Goal: Information Seeking & Learning: Learn about a topic

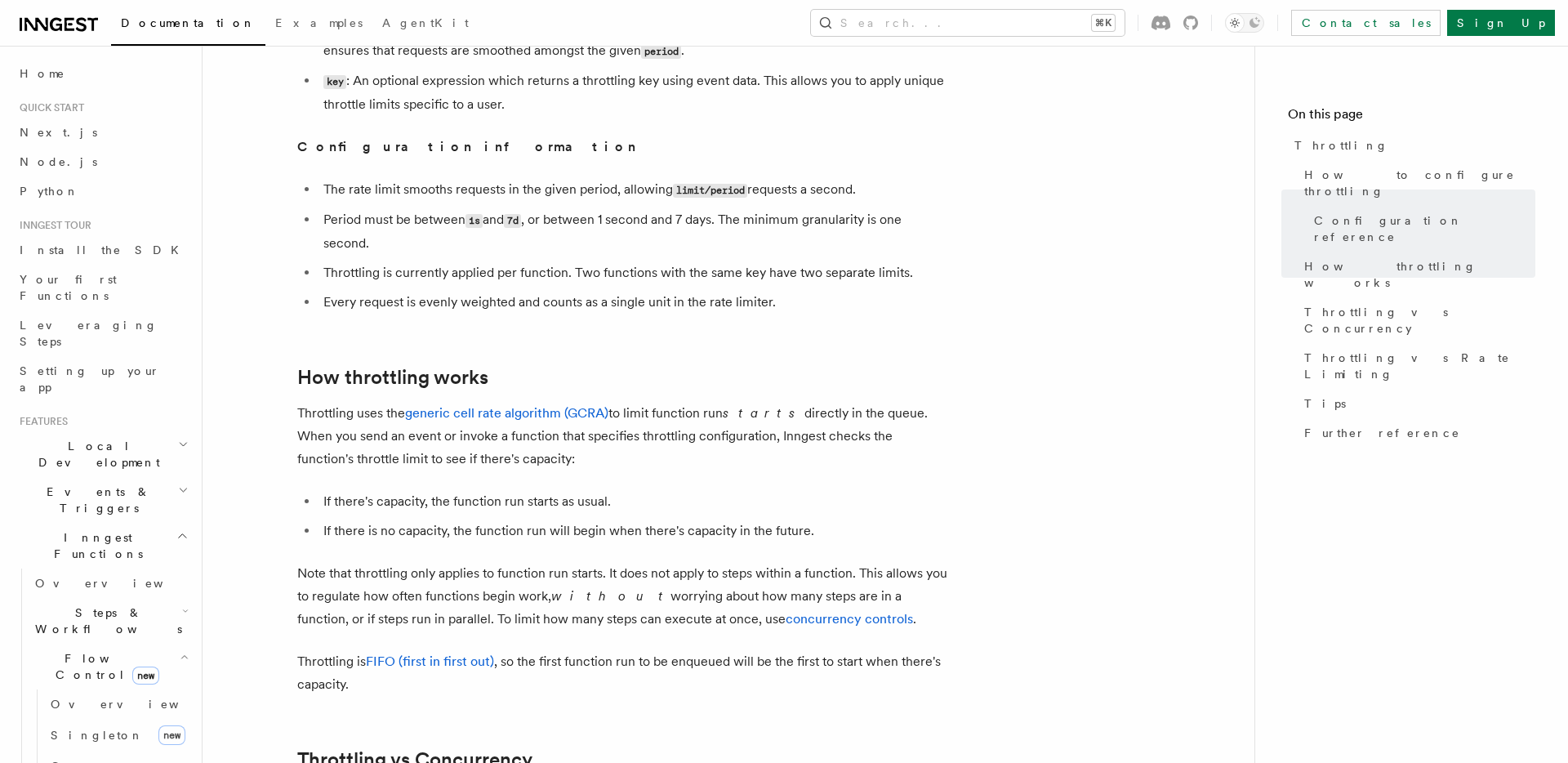
scroll to position [855, 0]
click at [522, 420] on link "generic cell rate algorithm (GCRA)" at bounding box center [506, 415] width 204 height 16
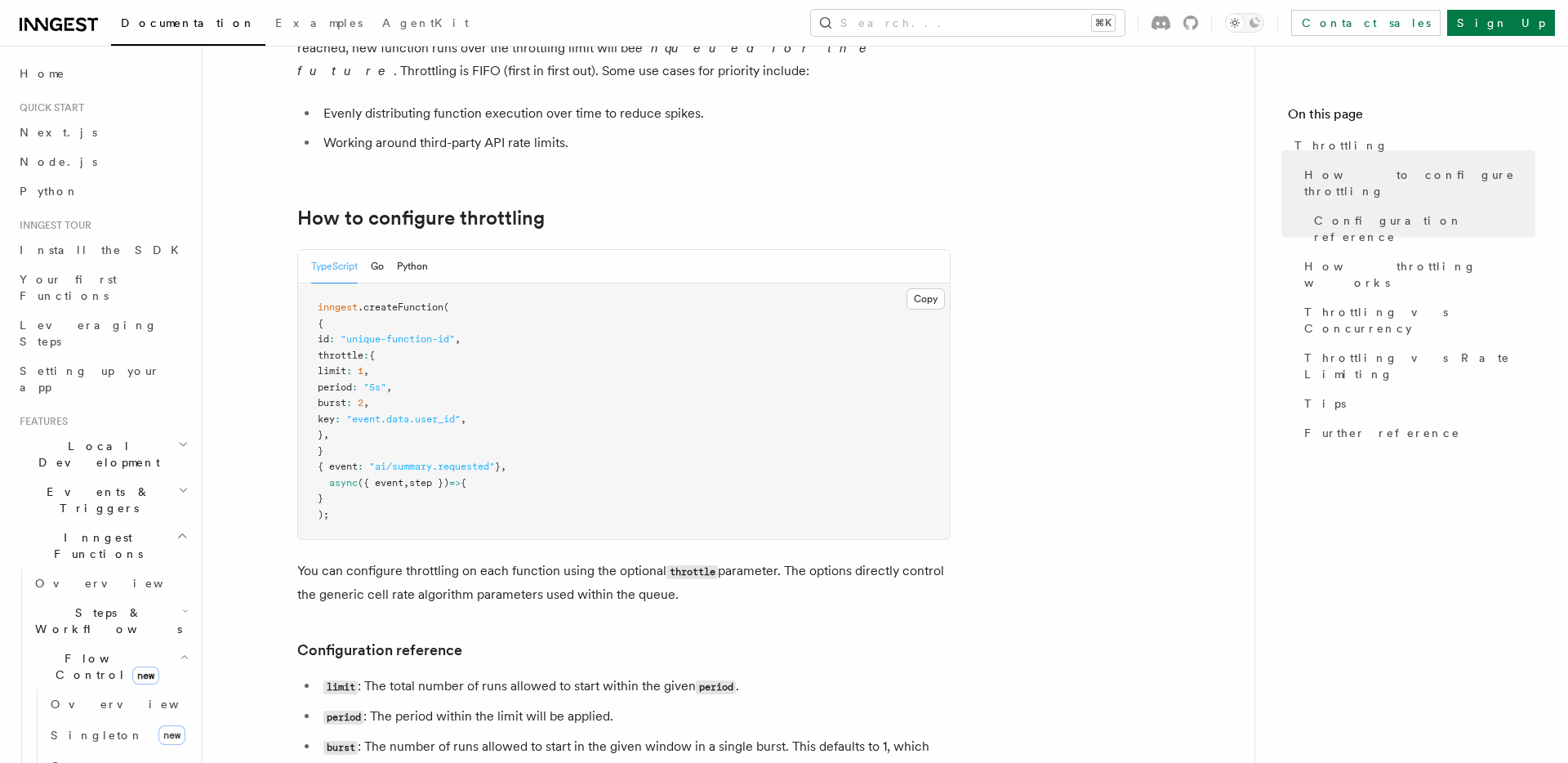
scroll to position [0, 0]
